Goal: Task Accomplishment & Management: Manage account settings

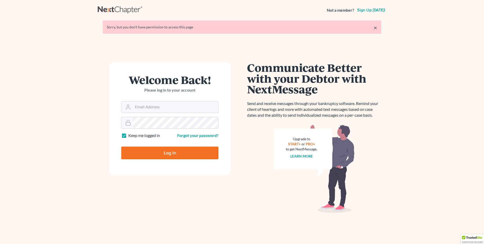
type input "[EMAIL_ADDRESS][DOMAIN_NAME]"
click at [166, 148] on input "Log In" at bounding box center [169, 152] width 97 height 13
type input "Thinking..."
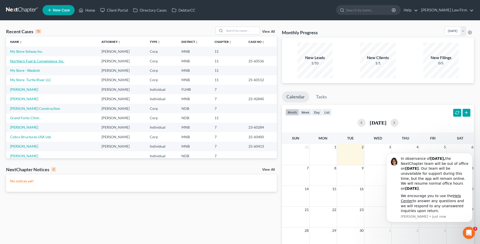
click at [42, 61] on link "Northern Fuel & Convenience, Inc." at bounding box center [37, 61] width 54 height 4
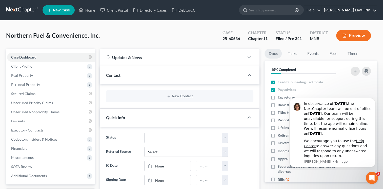
click at [376, 10] on link "Vogel Law Firm" at bounding box center [349, 10] width 55 height 9
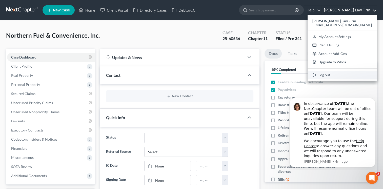
drag, startPoint x: 344, startPoint y: 73, endPoint x: 354, endPoint y: 36, distance: 39.0
click at [344, 73] on link "Log out" at bounding box center [342, 75] width 69 height 9
